Goal: Task Accomplishment & Management: Manage account settings

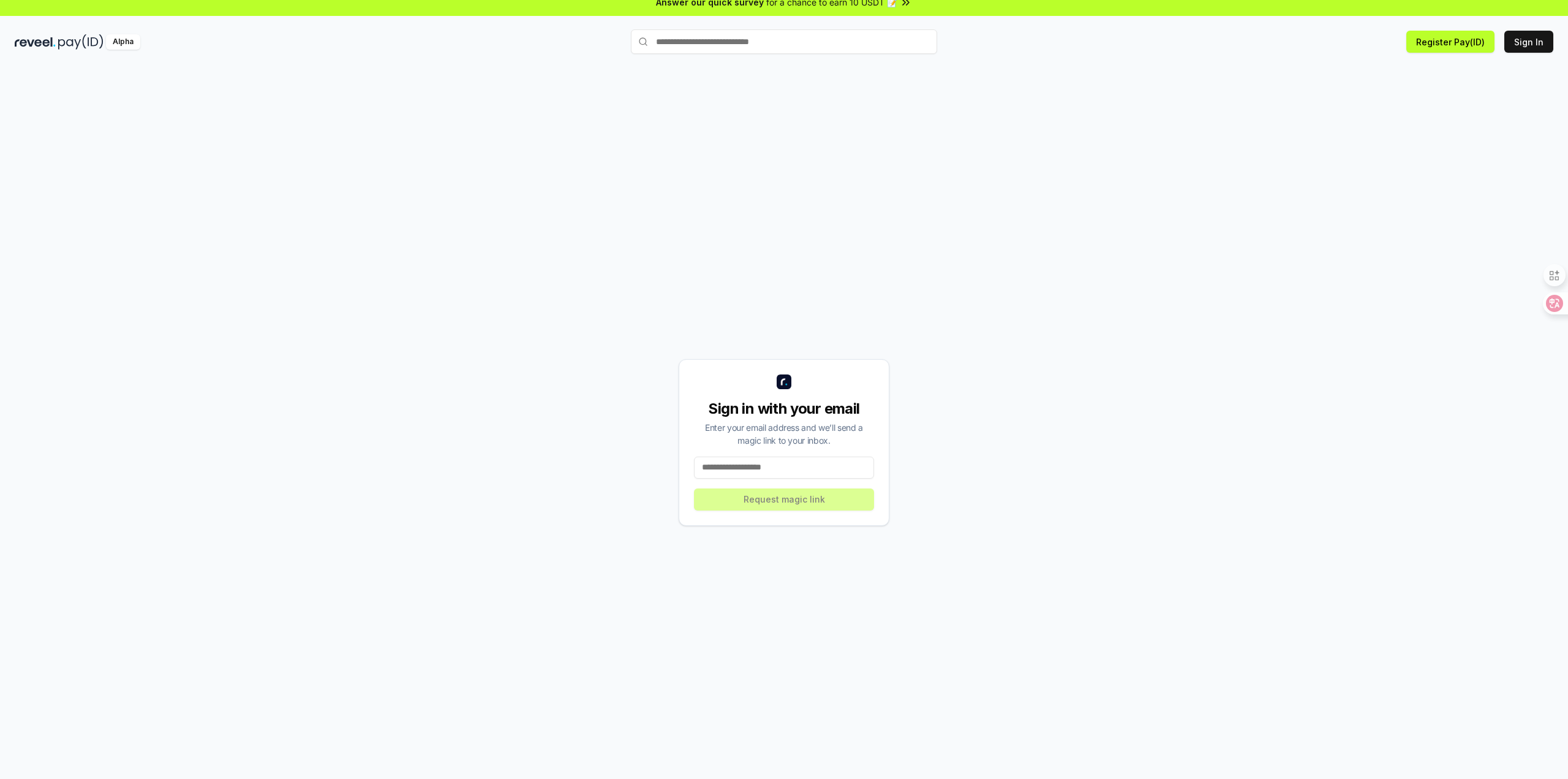
scroll to position [35, 0]
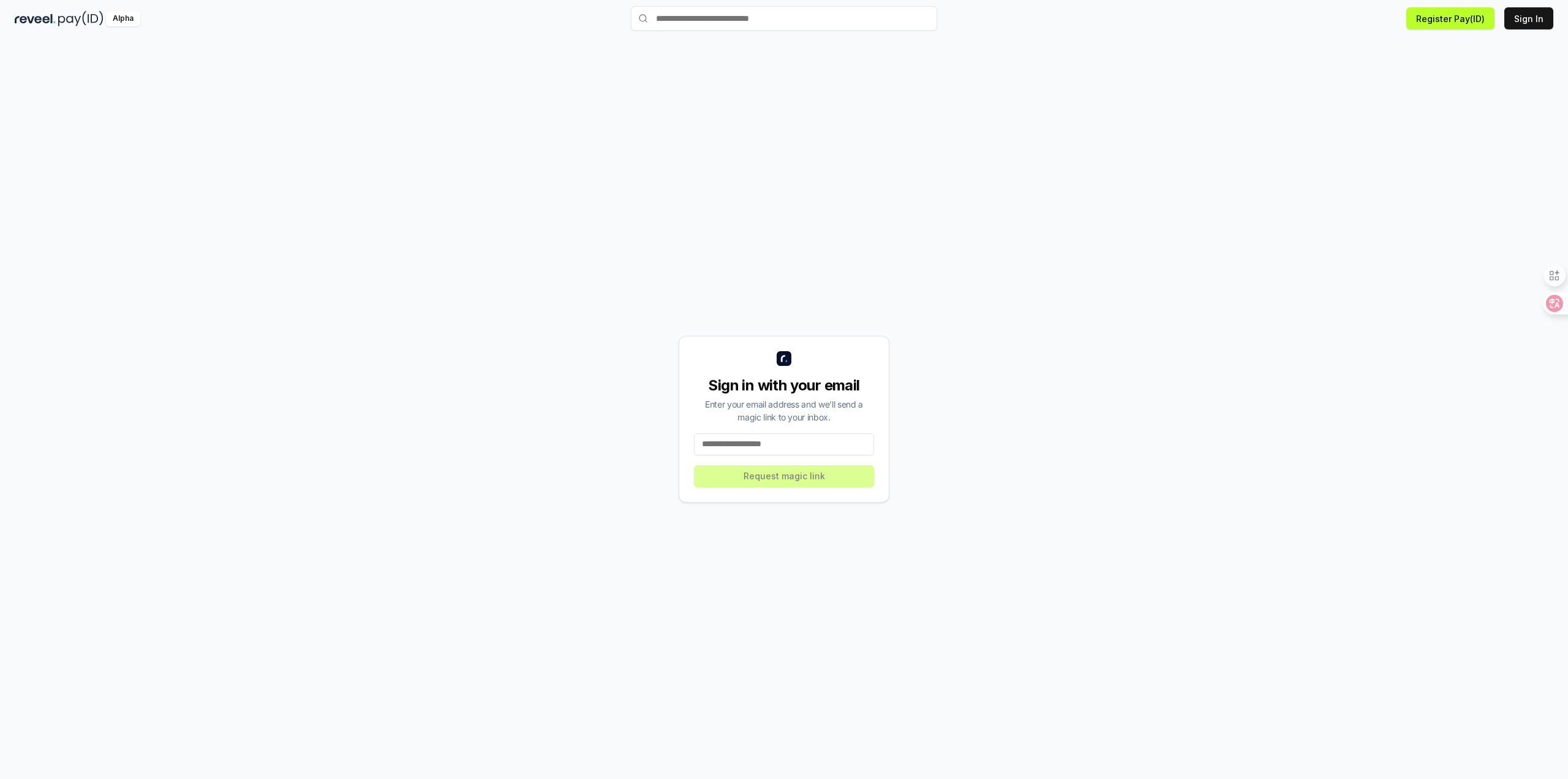
click at [809, 442] on input at bounding box center [784, 444] width 180 height 22
drag, startPoint x: 769, startPoint y: 269, endPoint x: 743, endPoint y: 119, distance: 152.2
click at [743, 119] on div "Sign in with your email Enter your email address and we’ll send a magic link to…" at bounding box center [784, 419] width 1539 height 720
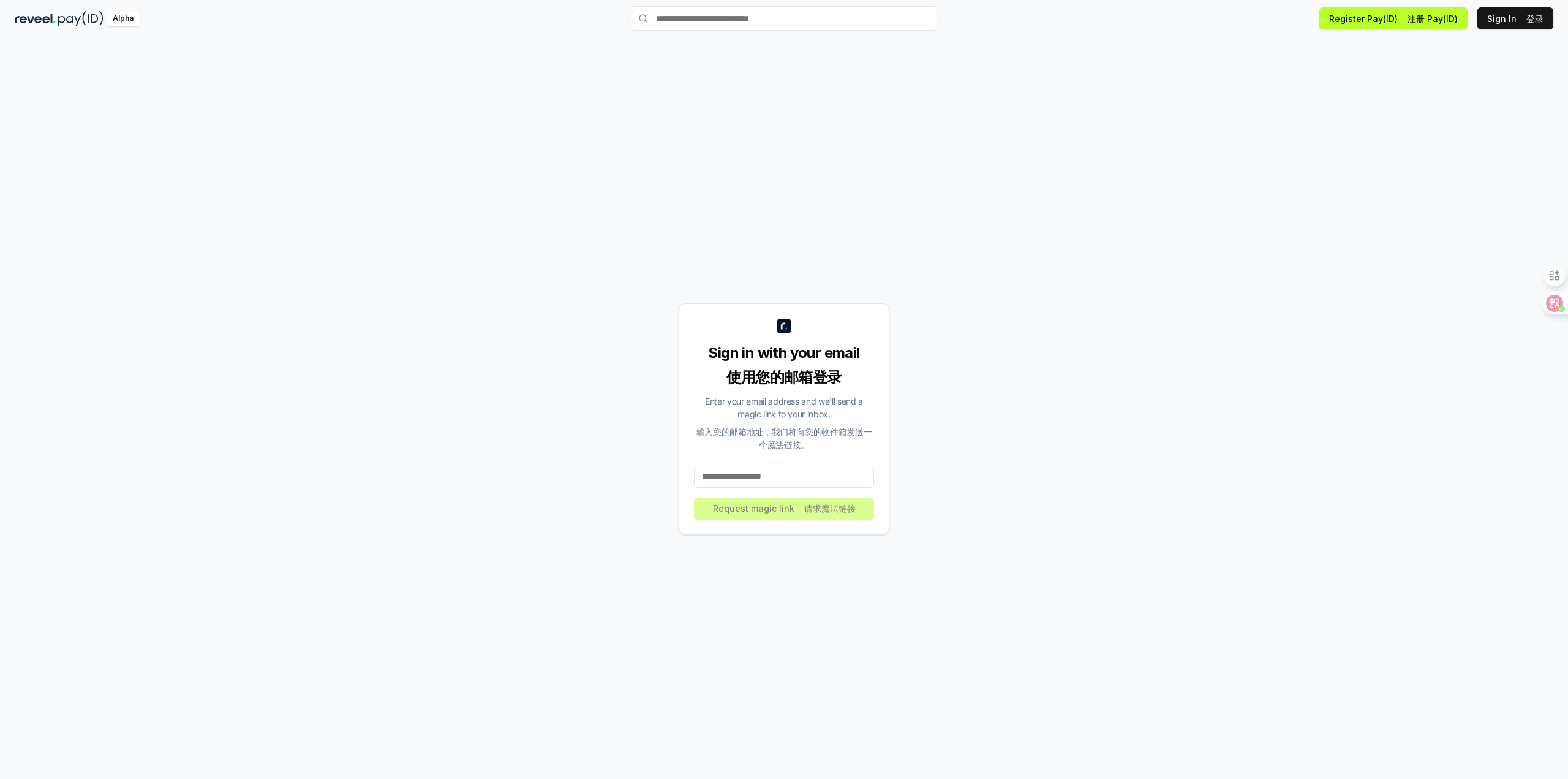
click at [791, 477] on input at bounding box center [784, 476] width 180 height 22
type input "*"
type input "**********"
click at [800, 510] on font at bounding box center [801, 508] width 4 height 11
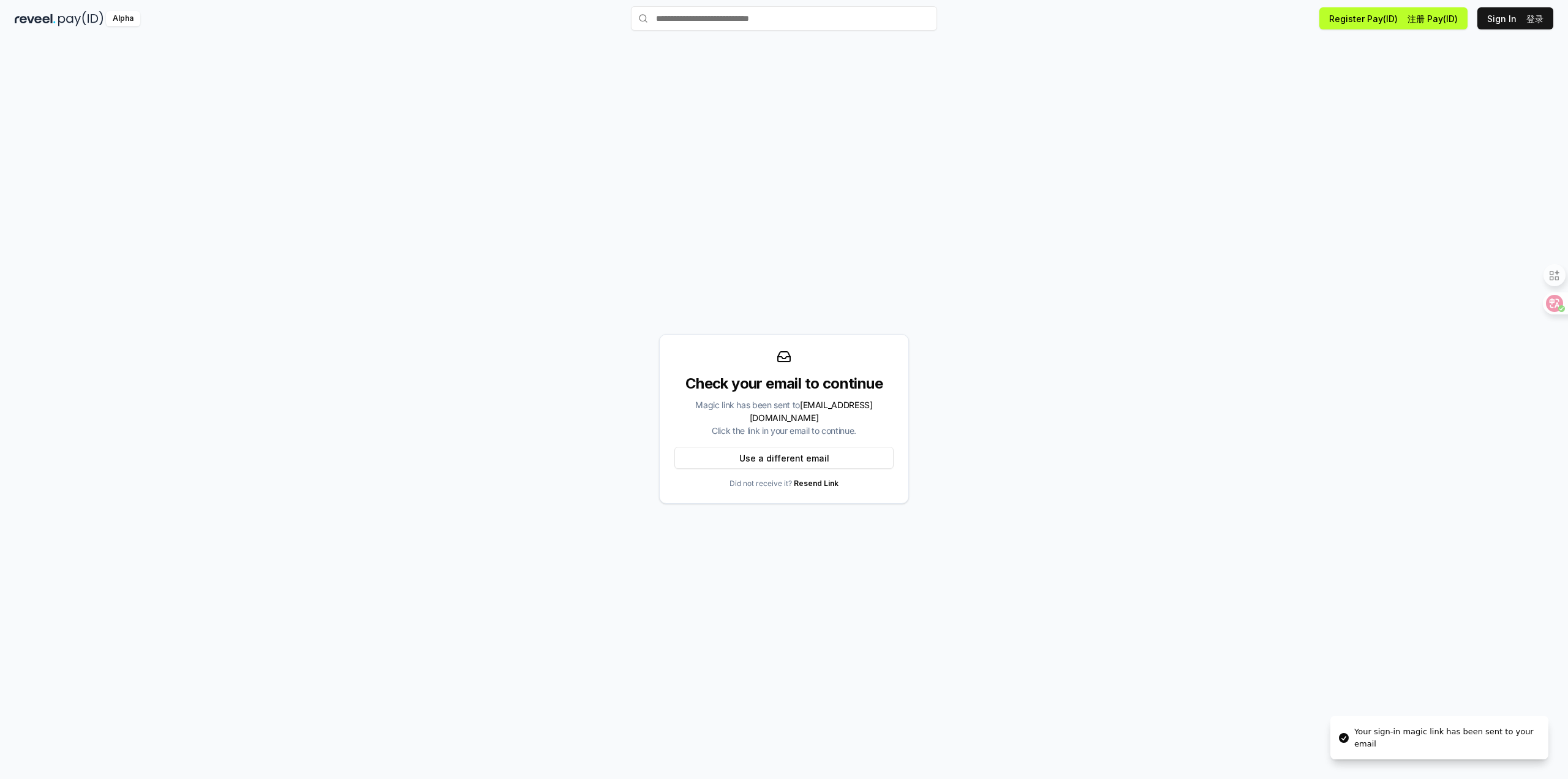
click at [766, 479] on p "Did not receive it? Resend Link" at bounding box center [784, 483] width 109 height 10
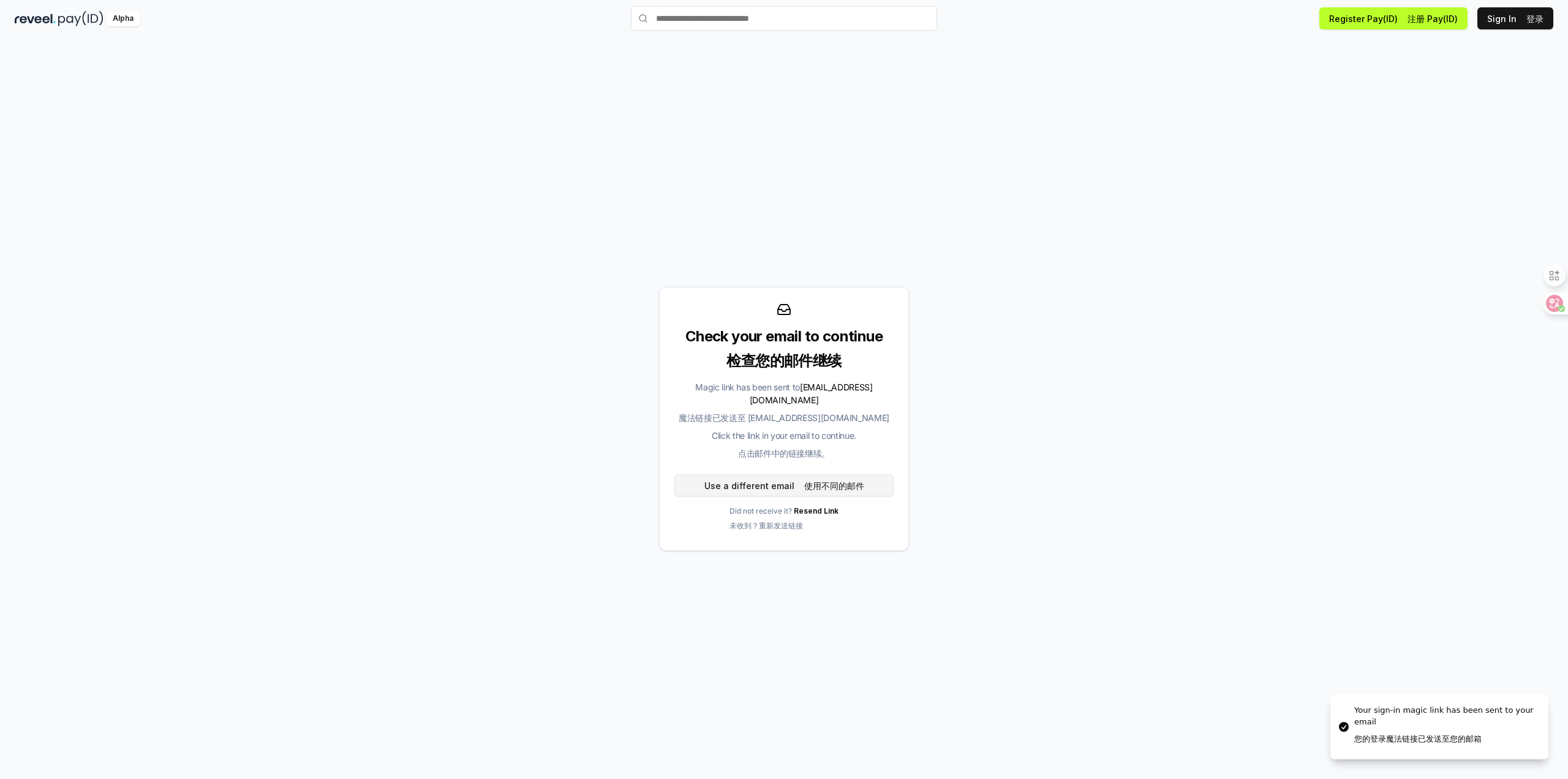
click at [842, 480] on font "使用不同的邮件" at bounding box center [833, 486] width 60 height 11
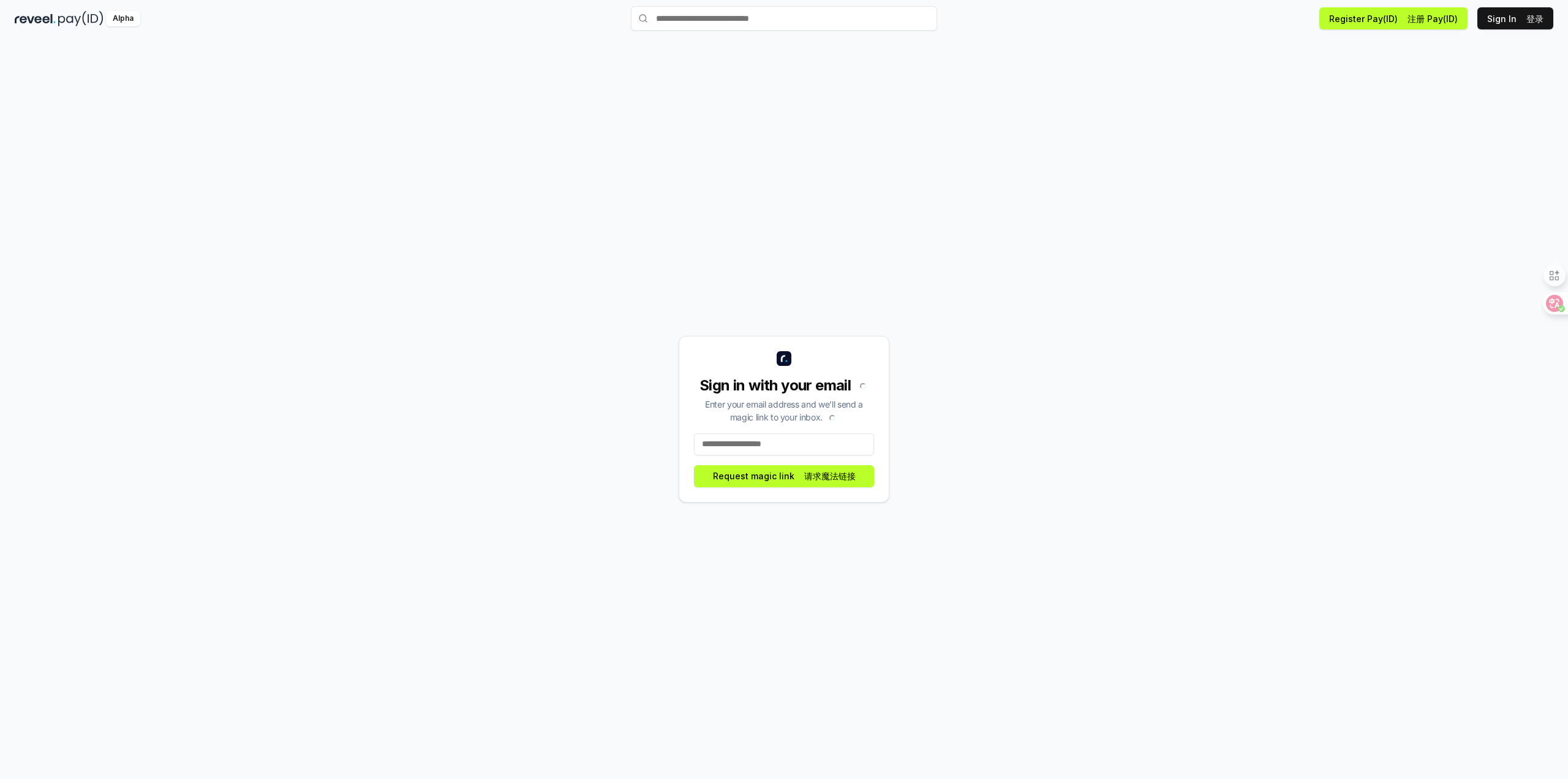
click at [771, 443] on div "Sign in with your email Enter your email address and we’ll send a magic link to…" at bounding box center [784, 419] width 210 height 167
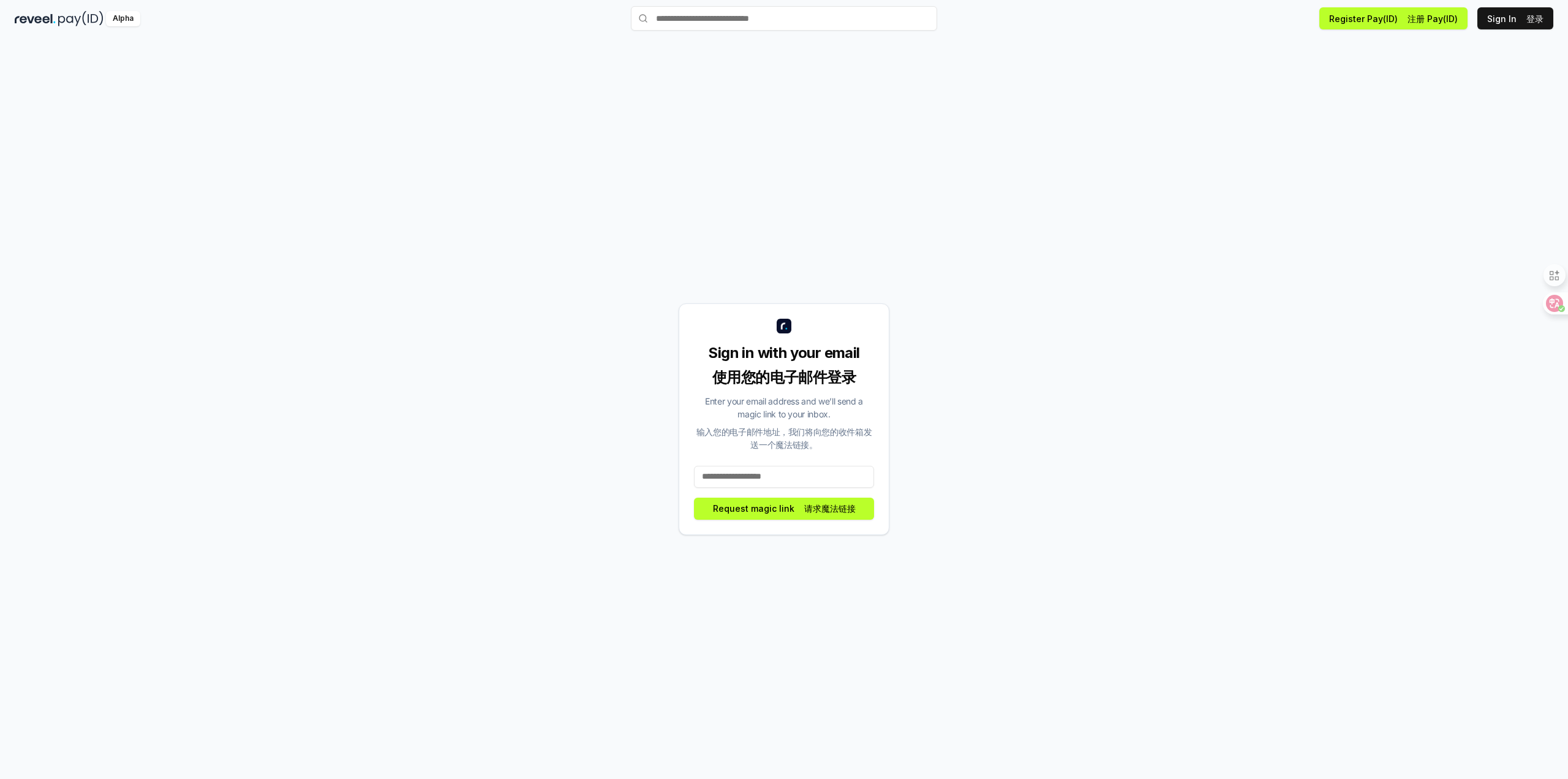
click at [762, 475] on input at bounding box center [784, 476] width 180 height 22
type input "**********"
click at [750, 509] on button "Request magic link 请求魔法链接" at bounding box center [784, 508] width 180 height 22
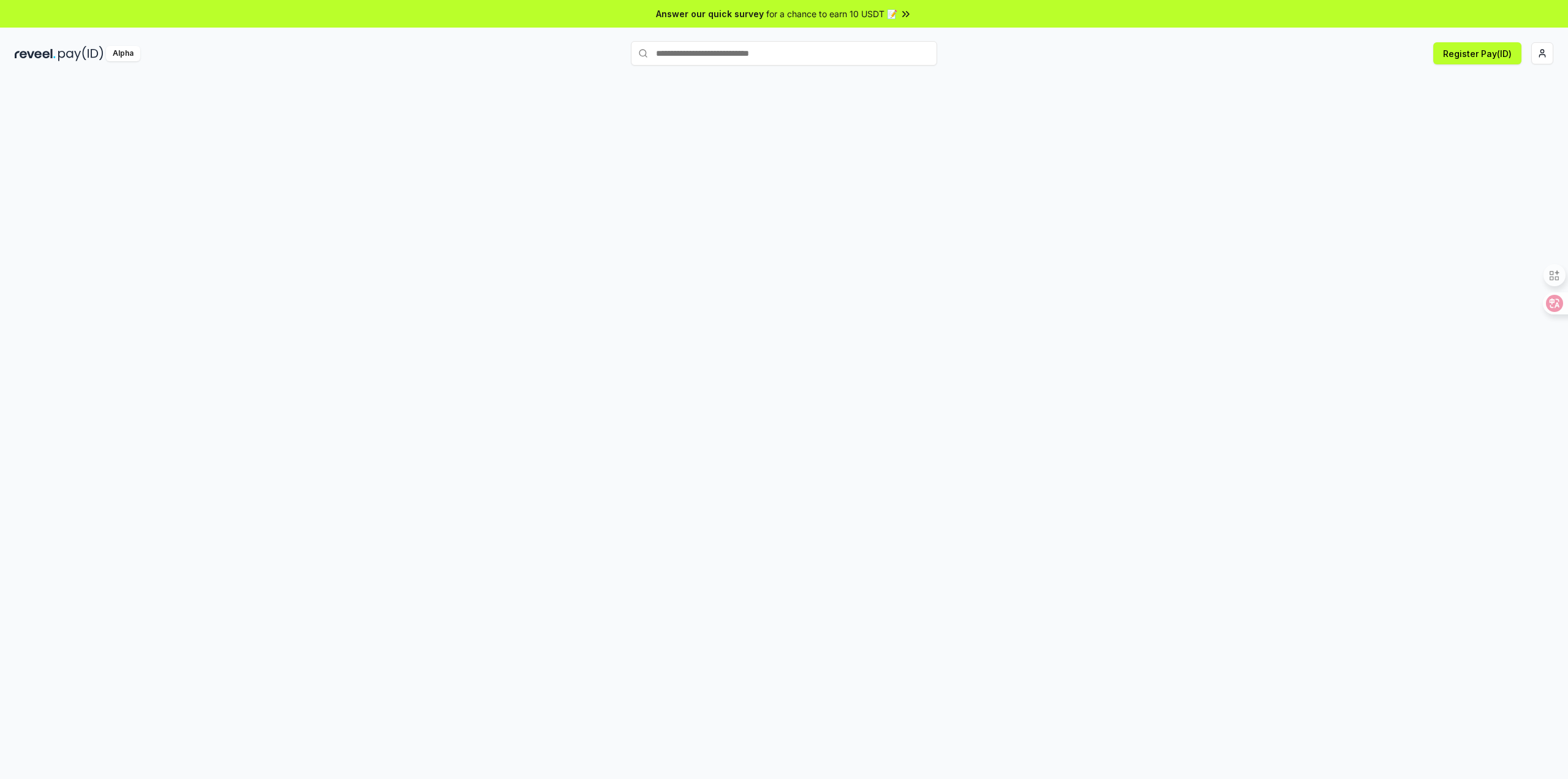
click at [1055, 230] on div at bounding box center [784, 441] width 1568 height 744
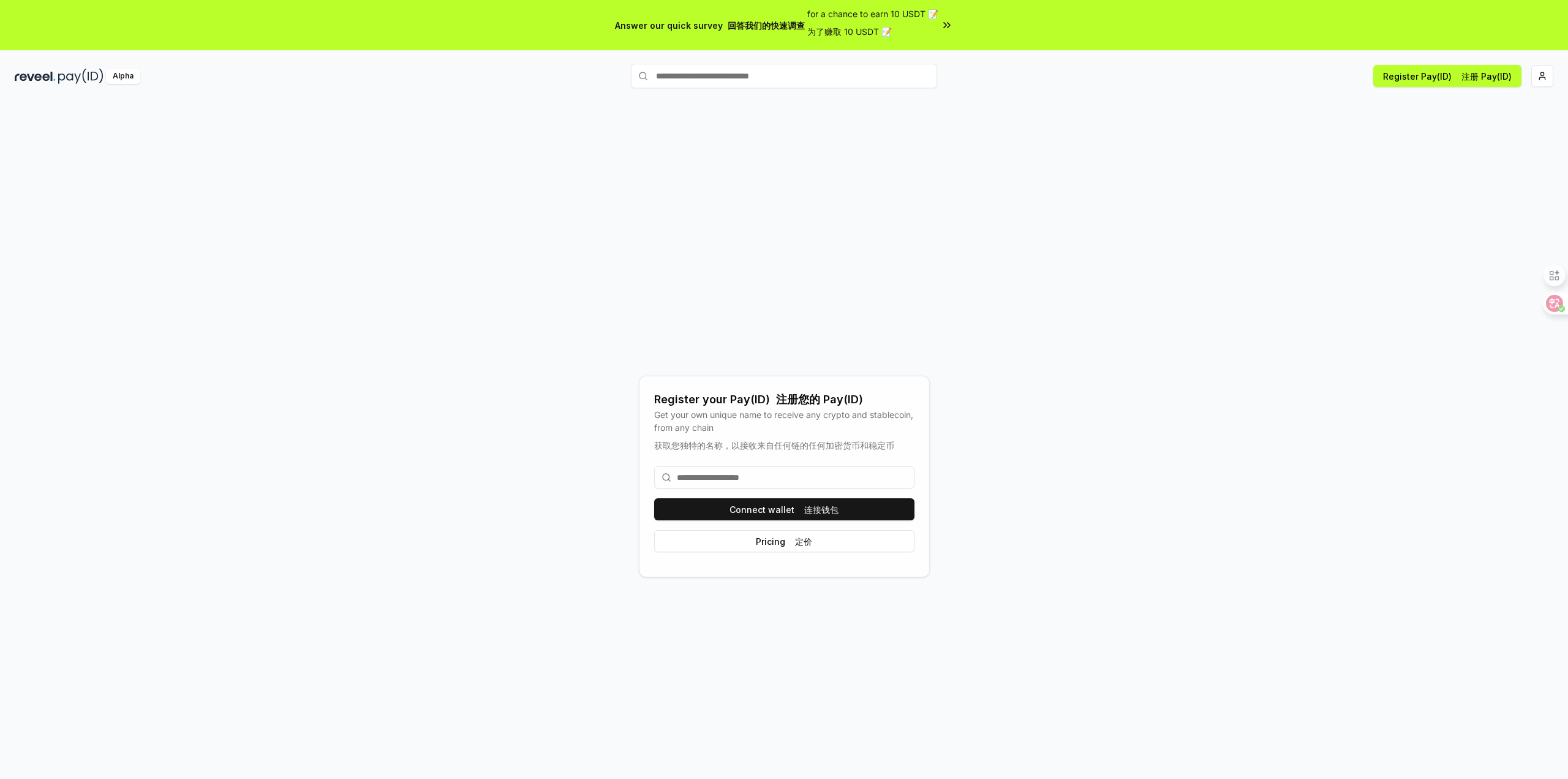
click at [931, 24] on span "for a chance to earn 10 USDT 📝 为了赚取 10 USDT 📝" at bounding box center [873, 25] width 131 height 36
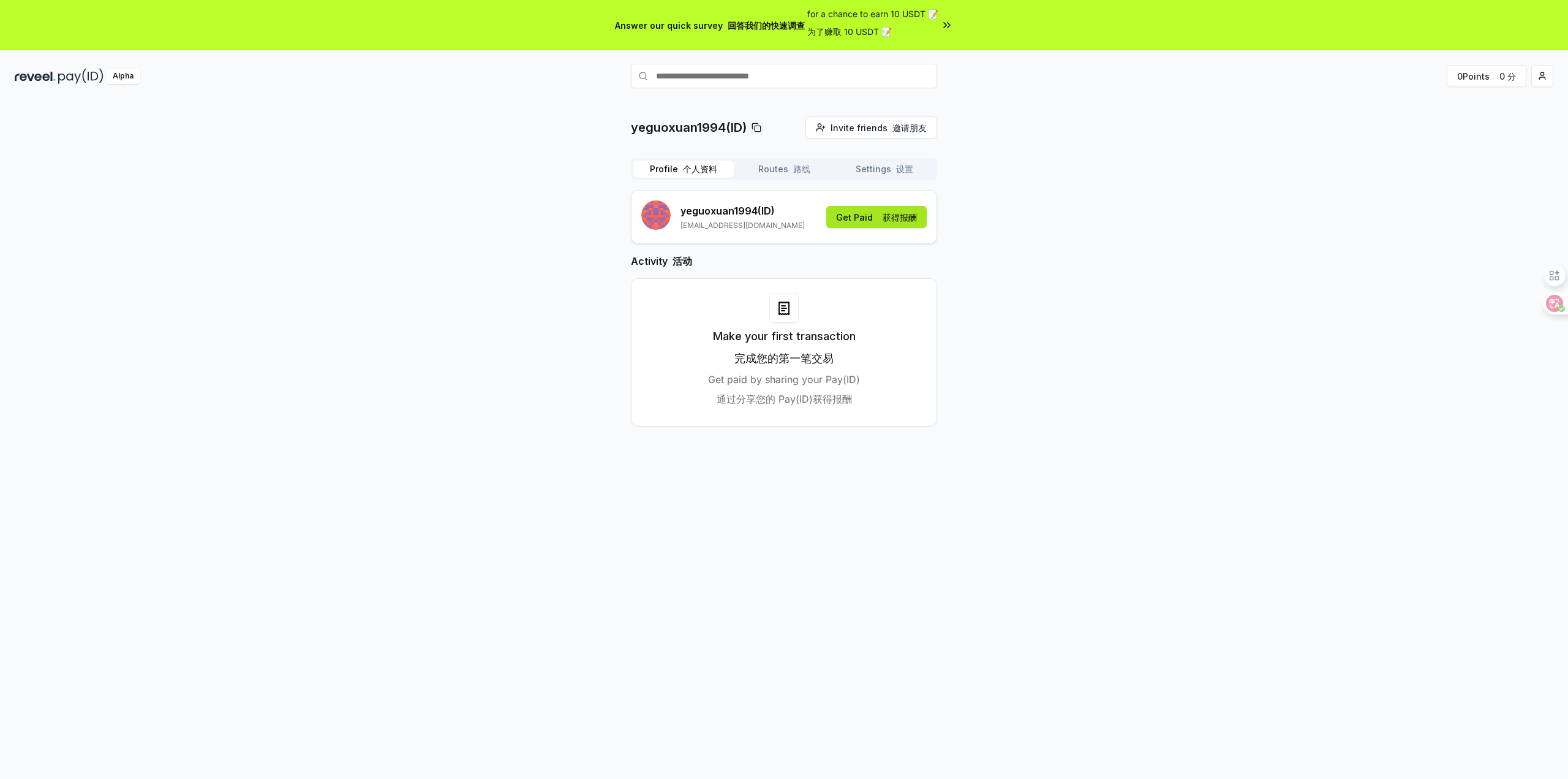
click at [880, 215] on font at bounding box center [880, 217] width 4 height 11
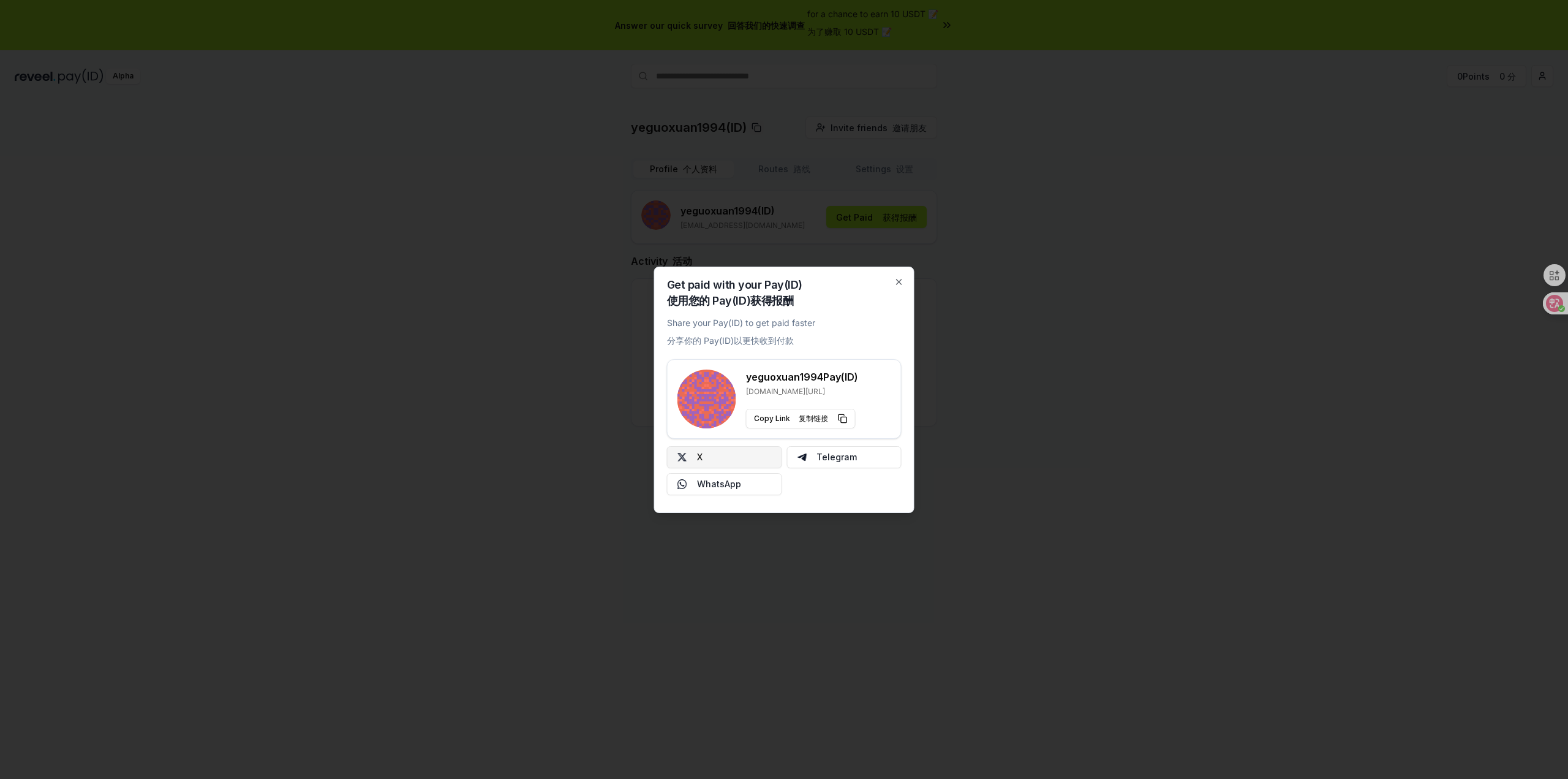
click at [726, 459] on button "X" at bounding box center [724, 456] width 115 height 22
click at [837, 459] on button "Telegram" at bounding box center [843, 456] width 115 height 22
click at [713, 485] on button "WhatsApp" at bounding box center [724, 484] width 115 height 22
click at [845, 455] on button "Telegram" at bounding box center [843, 456] width 115 height 22
click at [845, 417] on button "Copy Link 复制链接" at bounding box center [800, 418] width 110 height 20
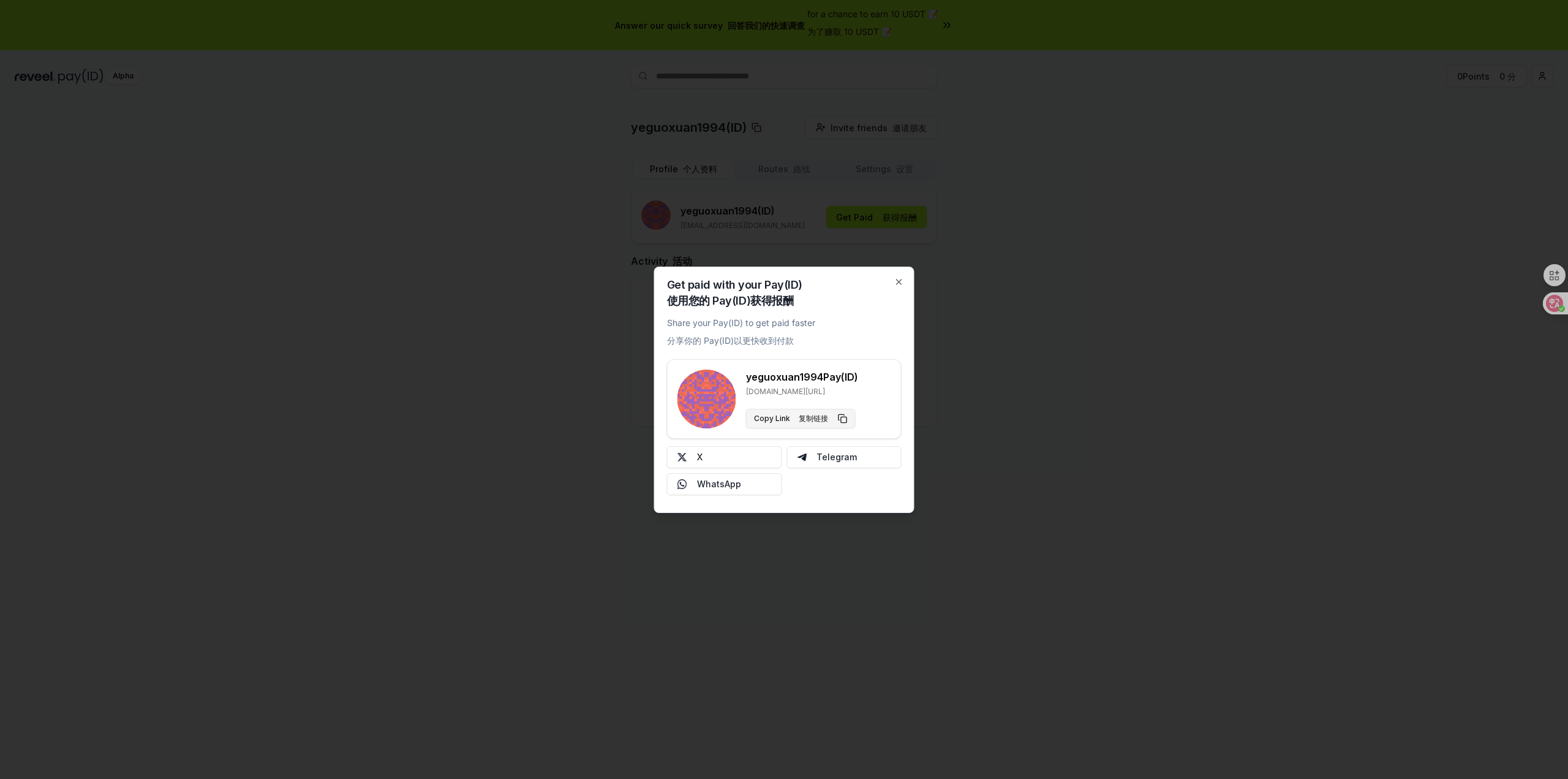
click at [814, 414] on font "复制链接" at bounding box center [813, 418] width 29 height 9
click at [900, 279] on icon "button" at bounding box center [899, 282] width 10 height 10
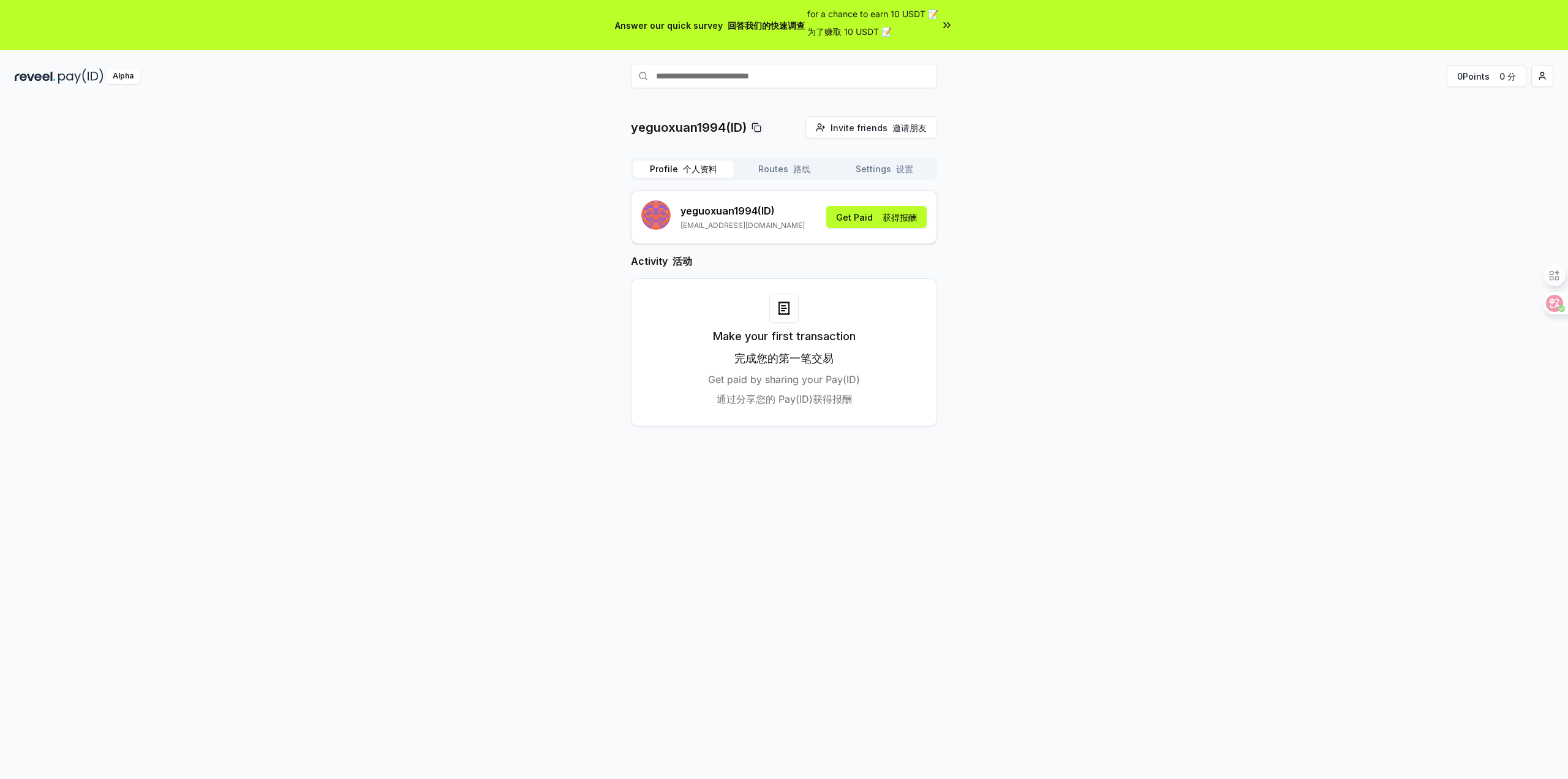
click at [768, 168] on button "Routes 路线" at bounding box center [784, 168] width 101 height 17
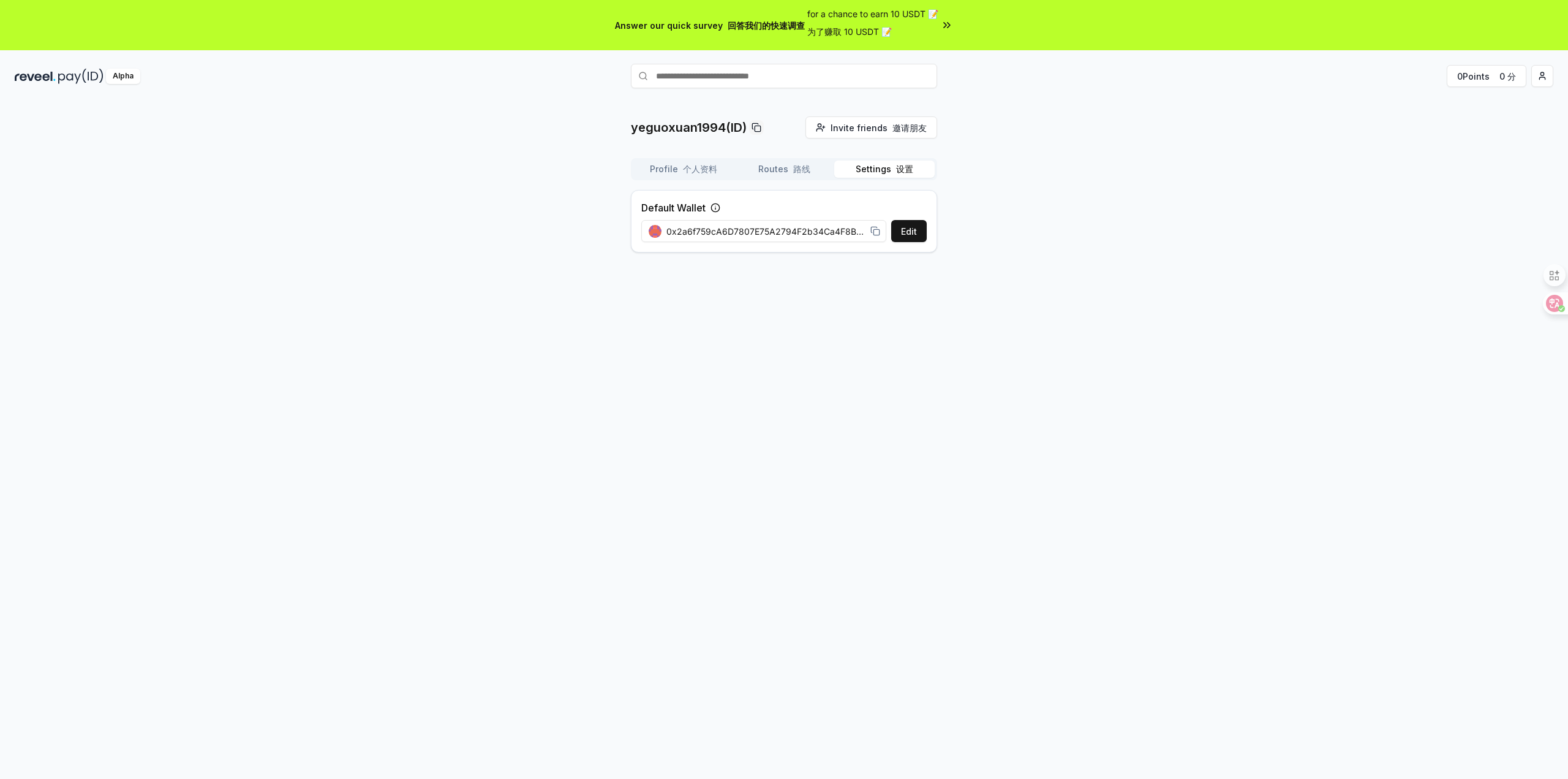
click at [884, 172] on button "Settings 设置" at bounding box center [884, 168] width 101 height 17
click at [781, 172] on button "Routes 路线" at bounding box center [784, 168] width 101 height 17
click at [855, 171] on button "Settings 设置" at bounding box center [884, 168] width 101 height 17
click at [759, 168] on button "Routes 路线" at bounding box center [784, 168] width 101 height 17
click at [696, 166] on font "个人资料" at bounding box center [700, 168] width 34 height 11
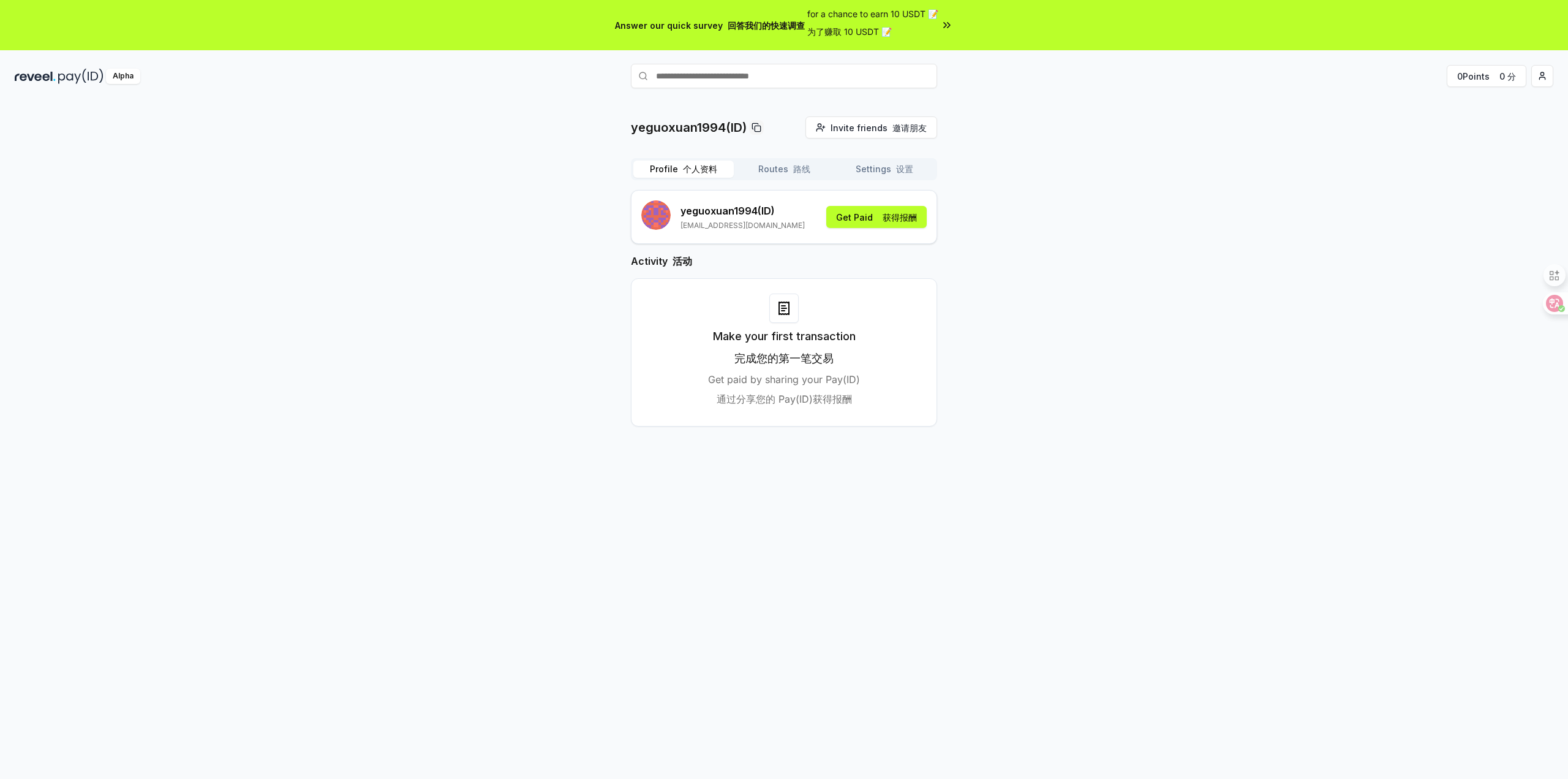
click at [792, 315] on div at bounding box center [784, 308] width 29 height 29
click at [783, 316] on div at bounding box center [784, 308] width 29 height 29
drag, startPoint x: 784, startPoint y: 359, endPoint x: 792, endPoint y: 378, distance: 20.6
click at [784, 363] on font "完成您的第一笔交易" at bounding box center [784, 357] width 99 height 12
click at [792, 378] on p "Get paid by sharing your Pay(ID) 通过分享您的 Pay(ID)获得报酬" at bounding box center [784, 391] width 152 height 39
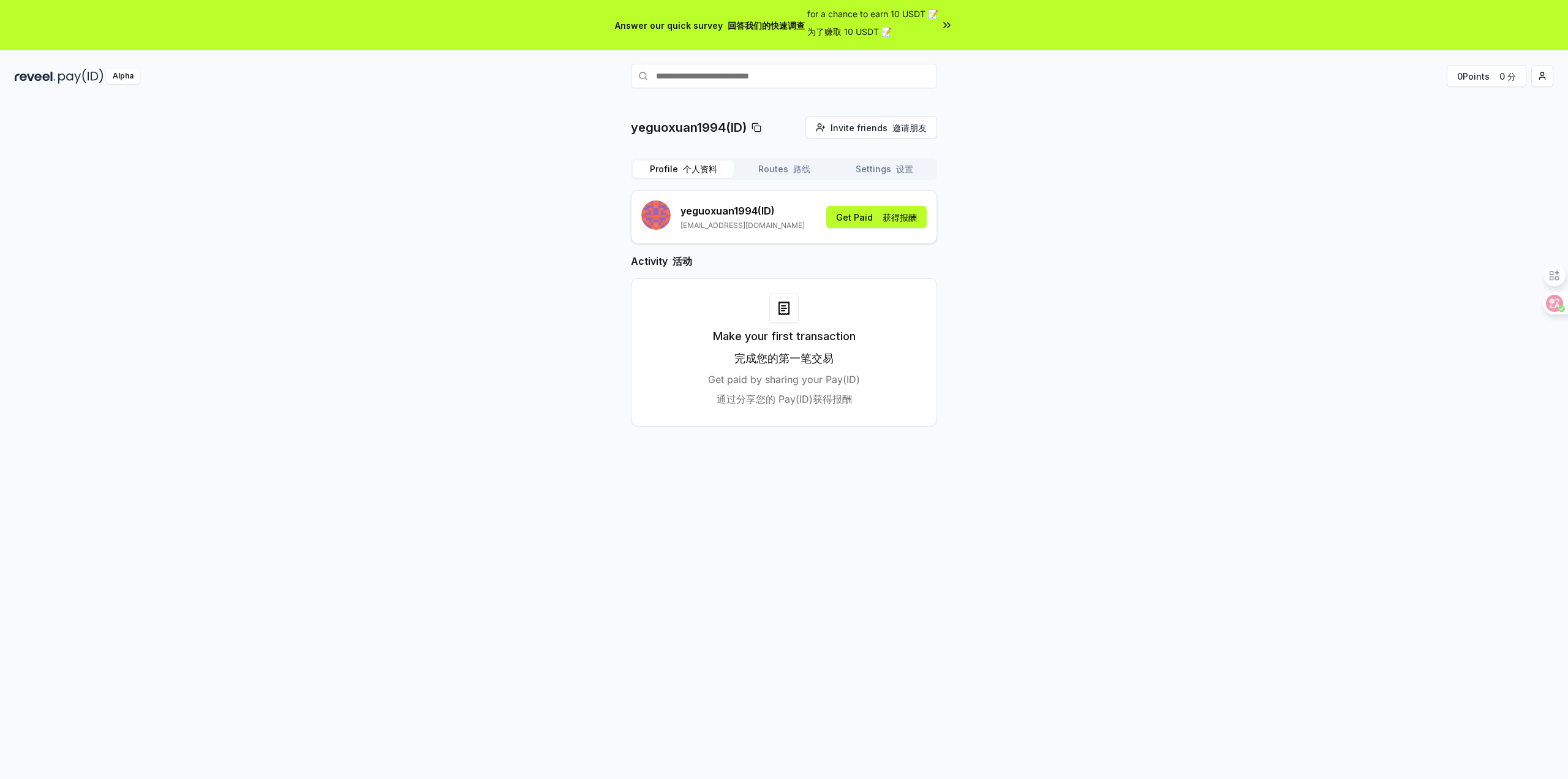
click at [805, 381] on p "Get paid by sharing your Pay(ID) 通过分享您的 Pay(ID)获得报酬" at bounding box center [784, 391] width 152 height 39
click at [806, 381] on p "Get paid by sharing your Pay(ID) 通过分享您的 Pay(ID)获得报酬" at bounding box center [784, 391] width 152 height 39
copy p "your"
click at [808, 377] on p "Get paid by sharing your Pay(ID) 通过分享您的 Pay(ID)获得报酬" at bounding box center [784, 391] width 152 height 39
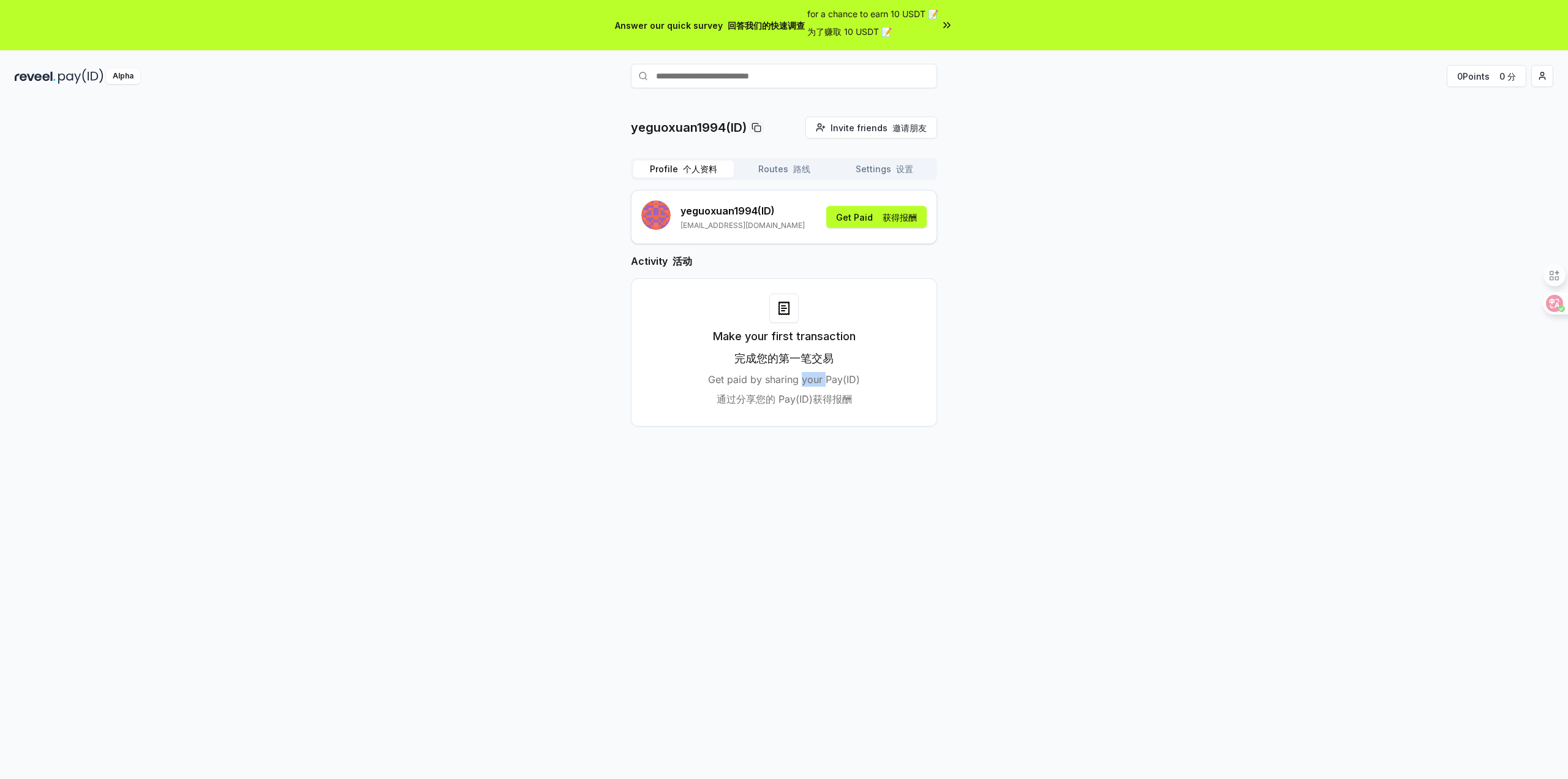
click at [808, 377] on p "Get paid by sharing your Pay(ID) 通过分享您的 Pay(ID)获得报酬" at bounding box center [784, 391] width 152 height 39
click at [1121, 324] on div "yeguoxuan1994(ID) Invite friends 邀请朋友 Invite Profile 个人资料 Routes 路线 Settings 设置…" at bounding box center [784, 282] width 1539 height 330
click at [1072, 195] on div "yeguoxuan1994(ID) Invite friends 邀请朋友 Invite Profile 个人资料 Routes 路线 Settings 设置…" at bounding box center [784, 282] width 1539 height 330
